Goal: Task Accomplishment & Management: Manage account settings

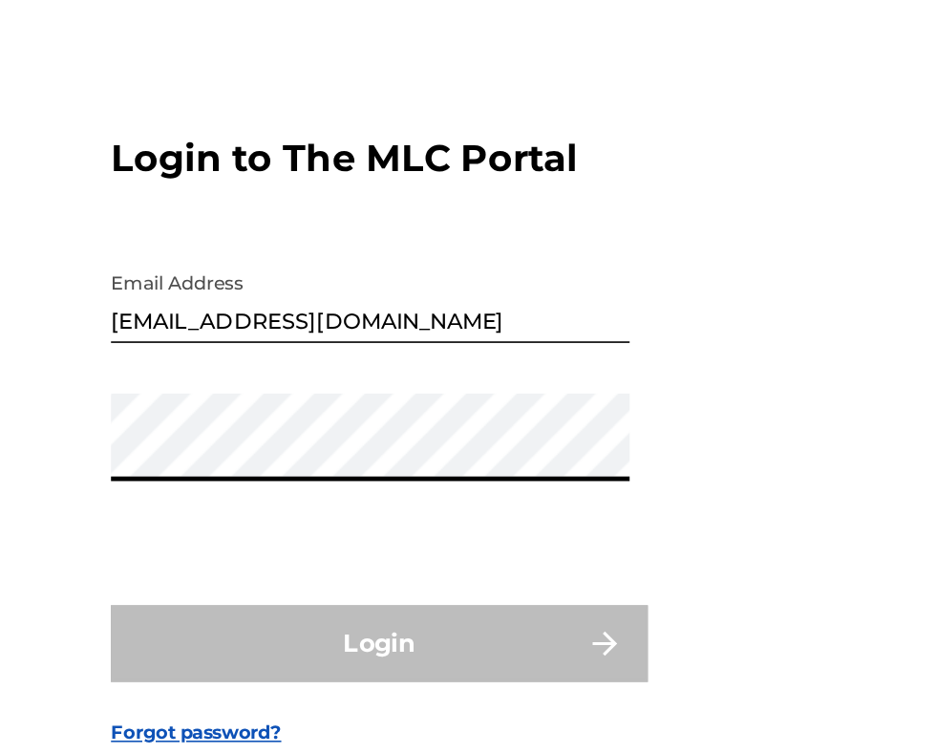
scroll to position [77, 0]
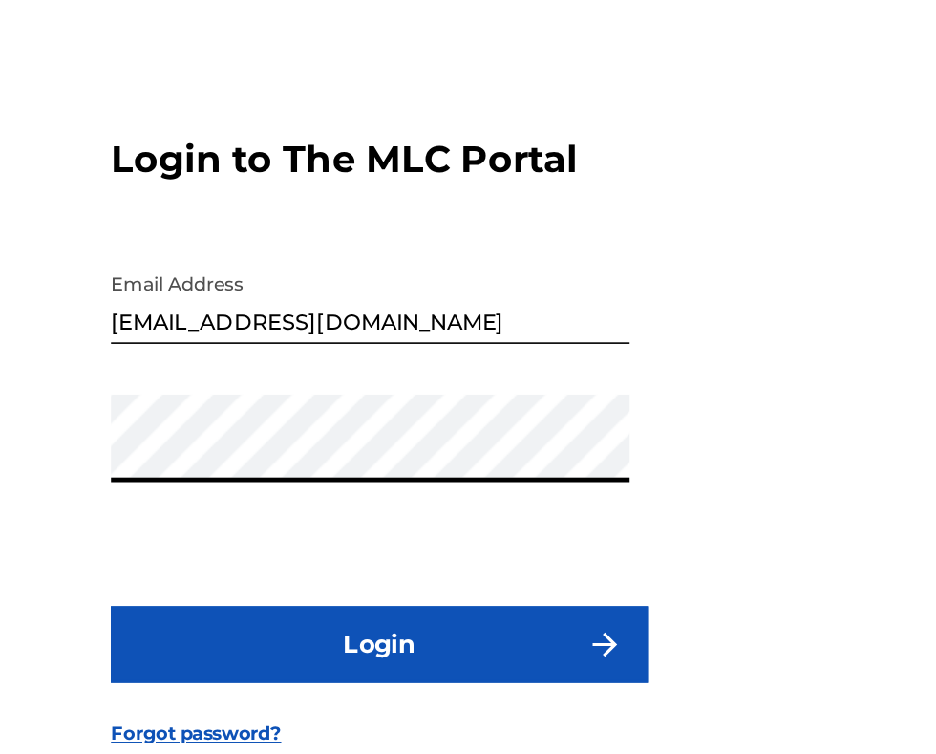
click at [506, 521] on button "Login" at bounding box center [468, 513] width 334 height 48
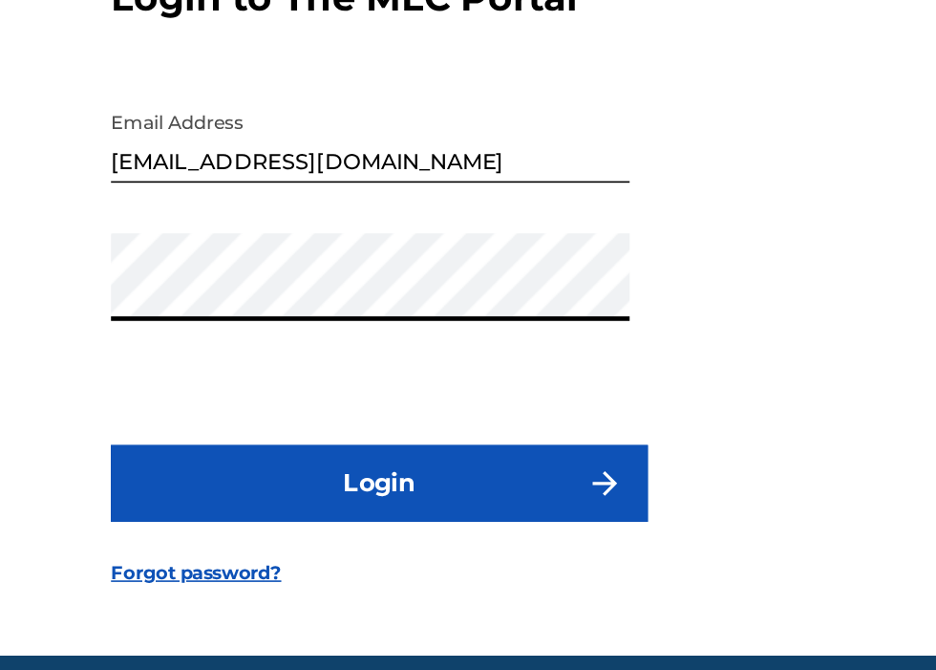
scroll to position [122, 0]
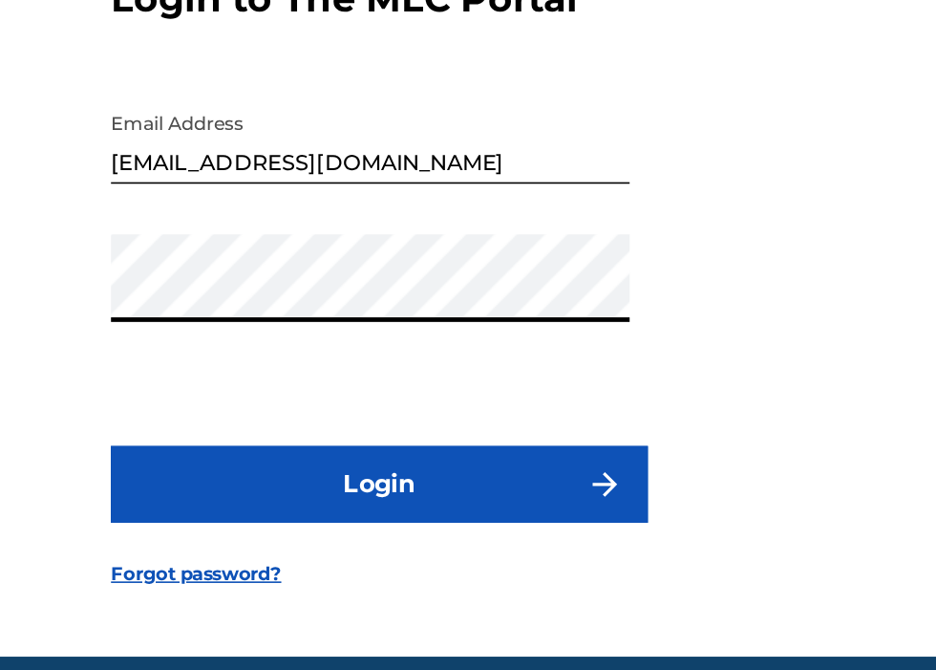
click at [487, 449] on button "Login" at bounding box center [468, 471] width 334 height 48
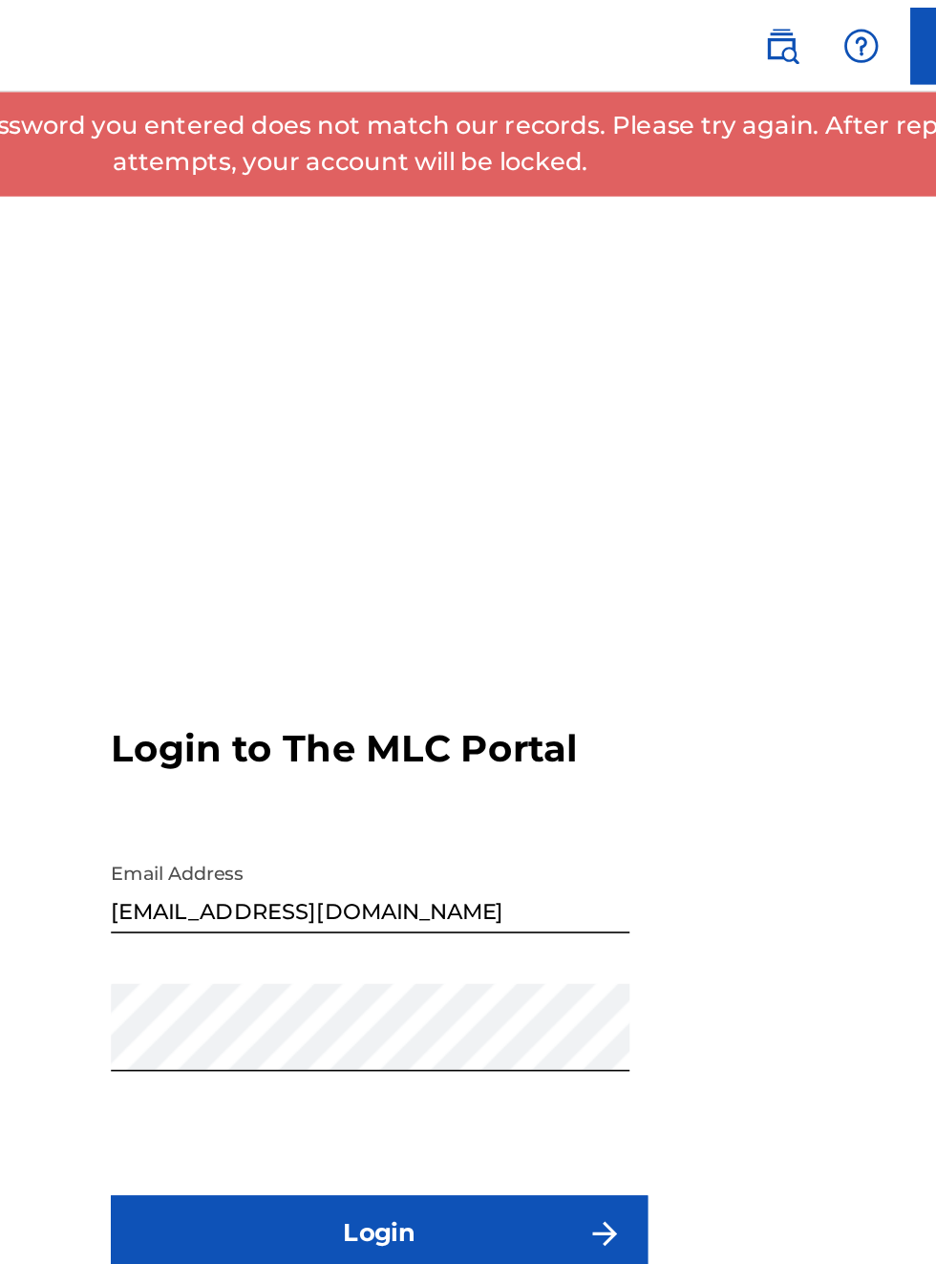
click at [579, 544] on input "[EMAIL_ADDRESS][DOMAIN_NAME]" at bounding box center [462, 553] width 323 height 54
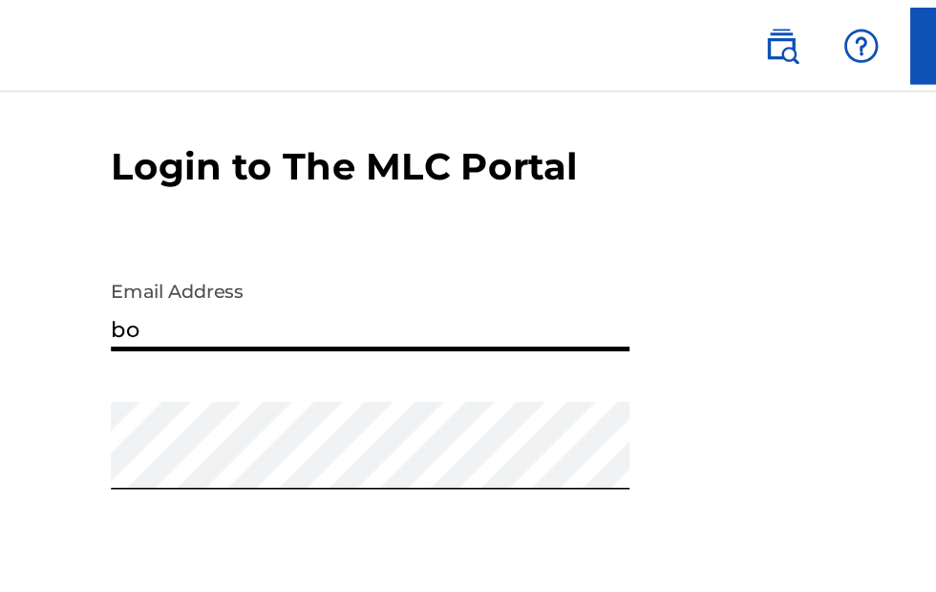
type input "b"
type input "[EMAIL_ADDRESS][DOMAIN_NAME]"
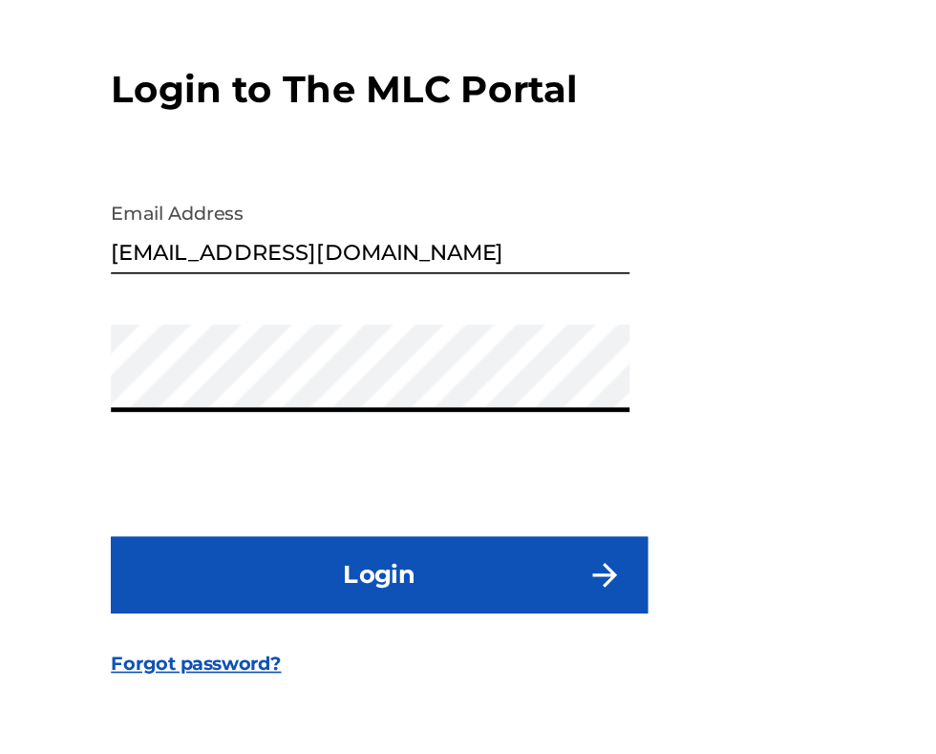
scroll to position [121, 0]
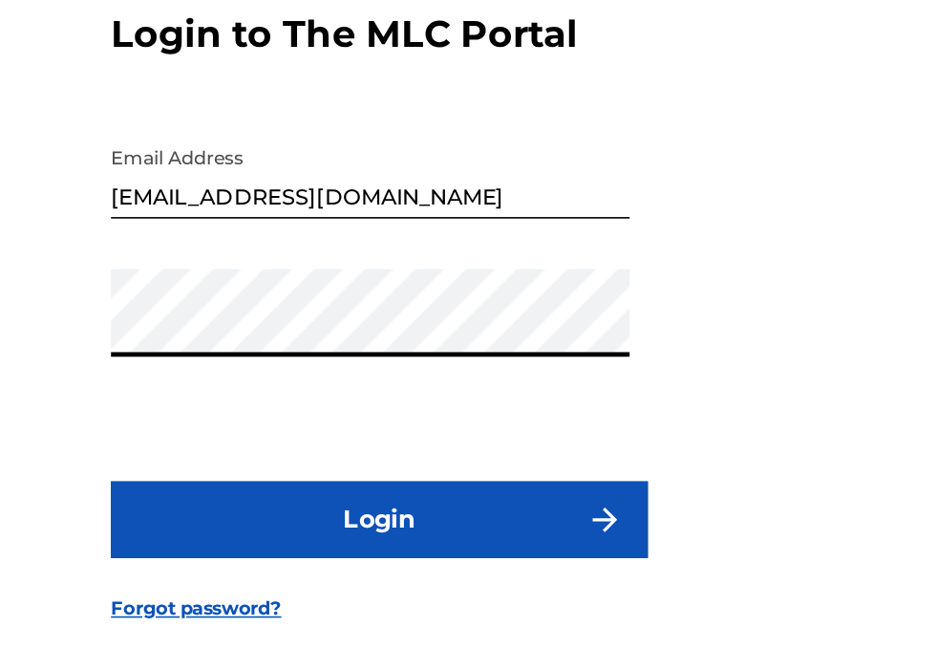
click at [511, 447] on button "Login" at bounding box center [468, 471] width 334 height 48
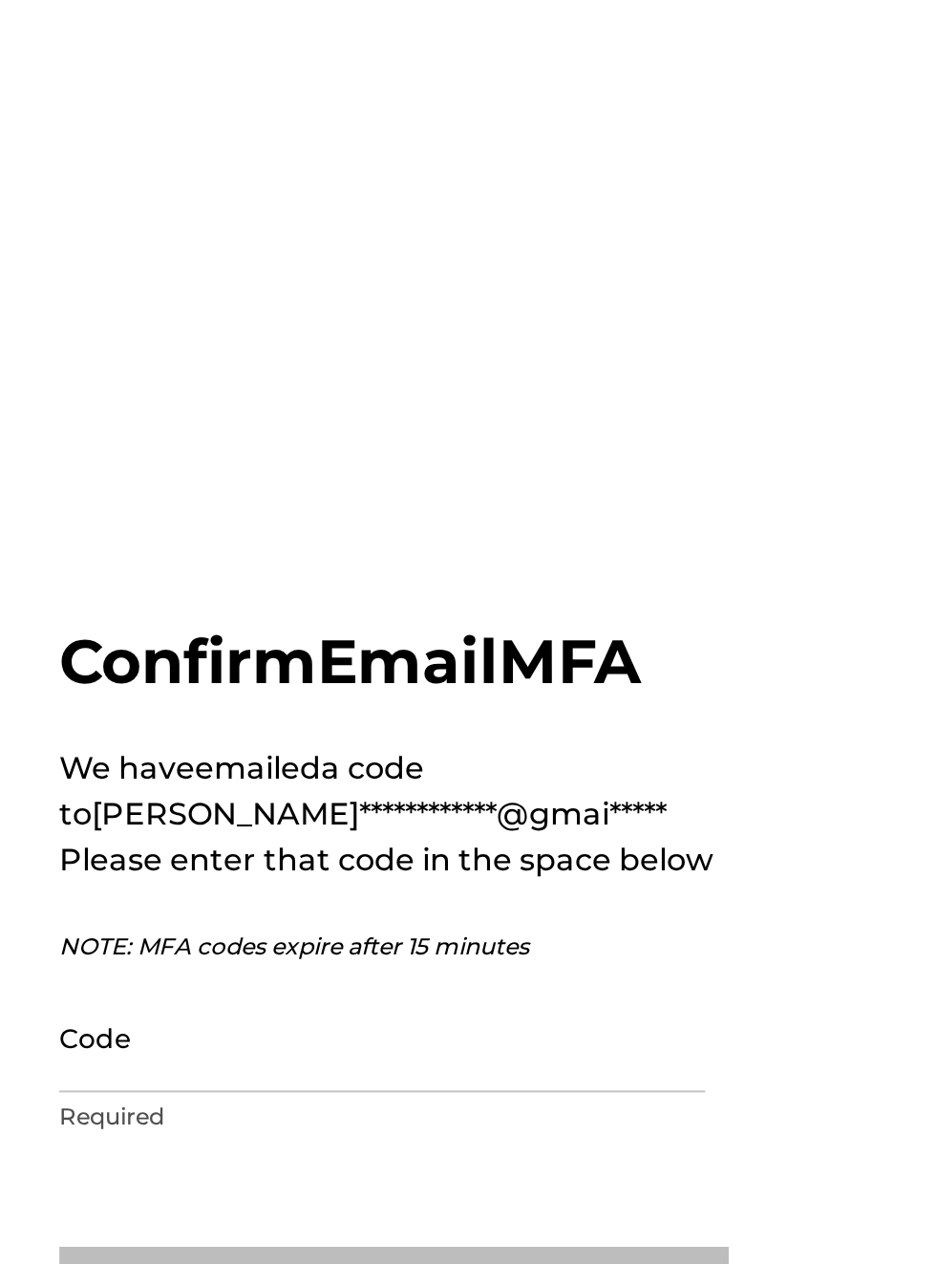
scroll to position [0, 0]
